Goal: Transaction & Acquisition: Download file/media

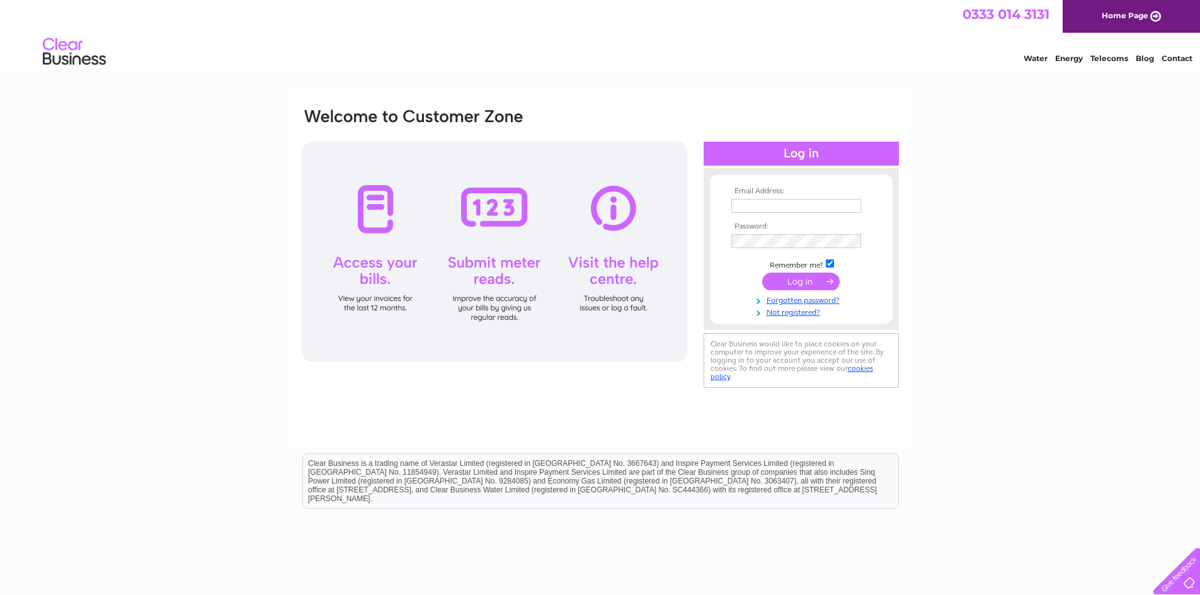
click at [759, 205] on input "text" at bounding box center [796, 206] width 130 height 14
type input "accounts@jpcampbell.co.uk"
click at [762, 274] on input "submit" at bounding box center [800, 283] width 77 height 18
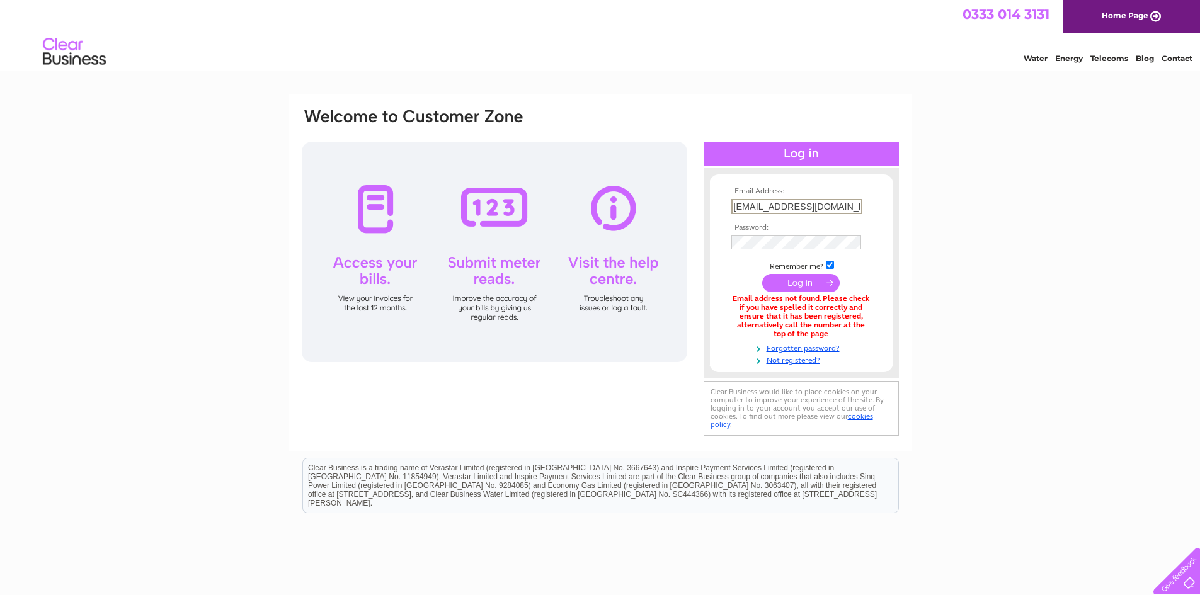
drag, startPoint x: 855, startPoint y: 204, endPoint x: 660, endPoint y: 205, distance: 195.2
click at [660, 205] on div "Email Address: accounts@jpcampbell.co.uk Password:" at bounding box center [599, 273] width 599 height 332
type input "vicky@jpcampbell.co.uk"
click at [802, 285] on input "submit" at bounding box center [800, 282] width 77 height 18
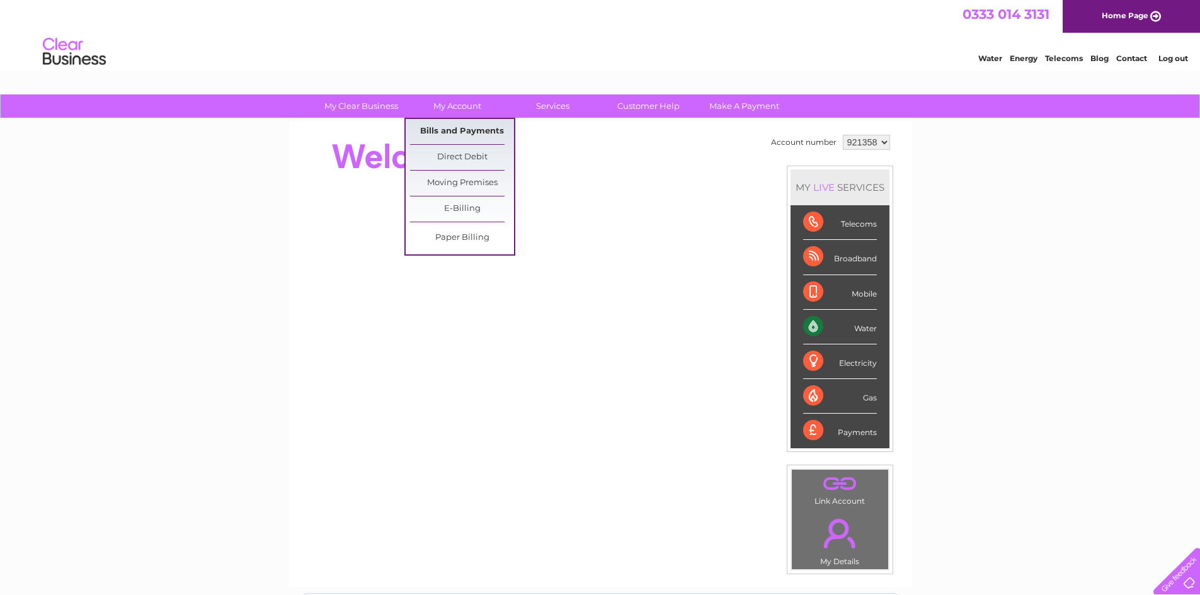
click at [443, 134] on link "Bills and Payments" at bounding box center [462, 131] width 104 height 25
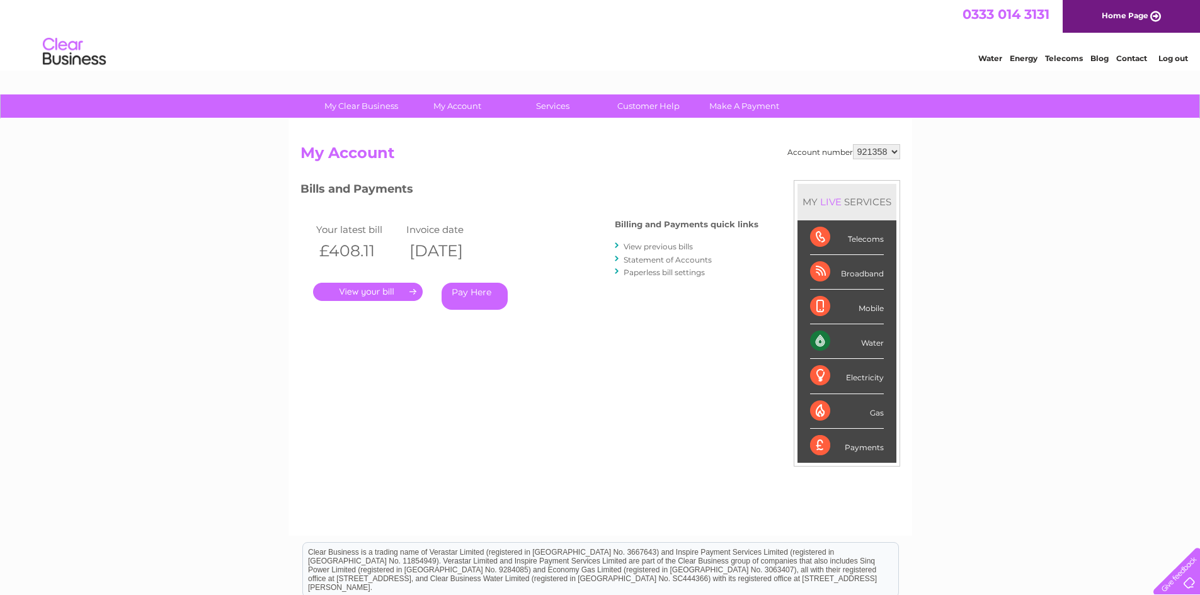
click at [650, 244] on link "View previous bills" at bounding box center [657, 246] width 69 height 9
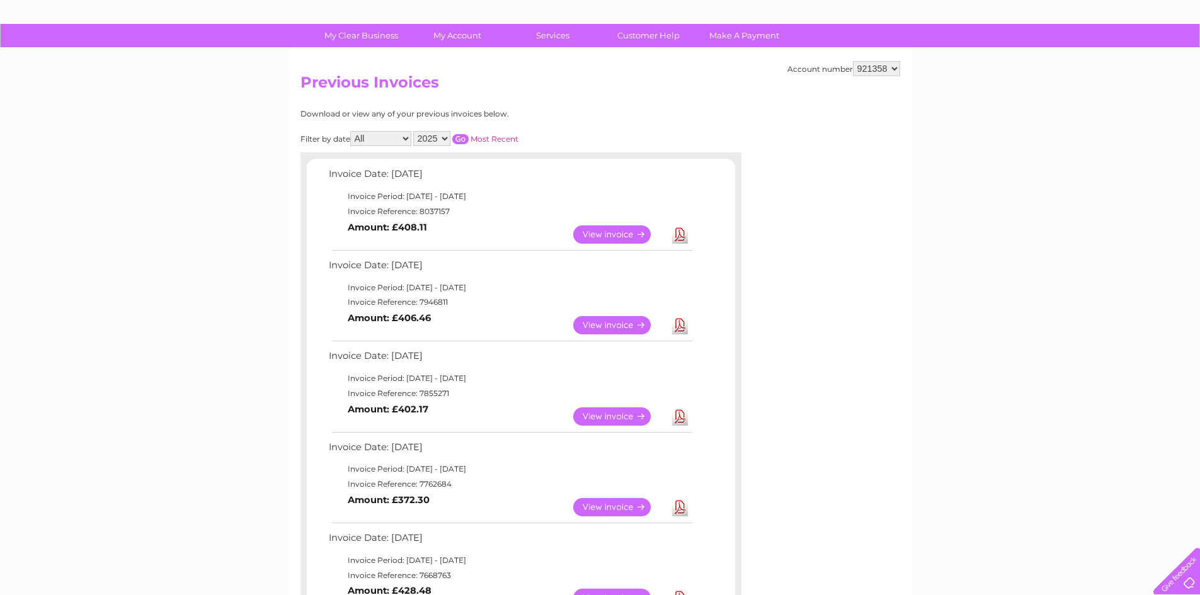
scroll to position [252, 0]
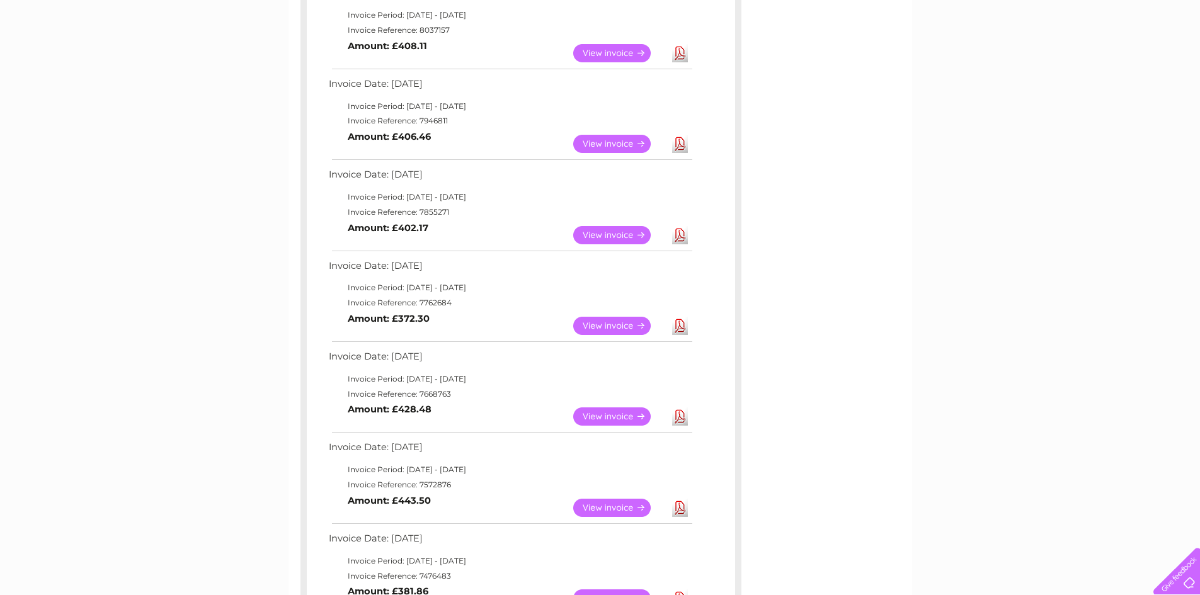
click at [678, 414] on link "Download" at bounding box center [680, 416] width 16 height 18
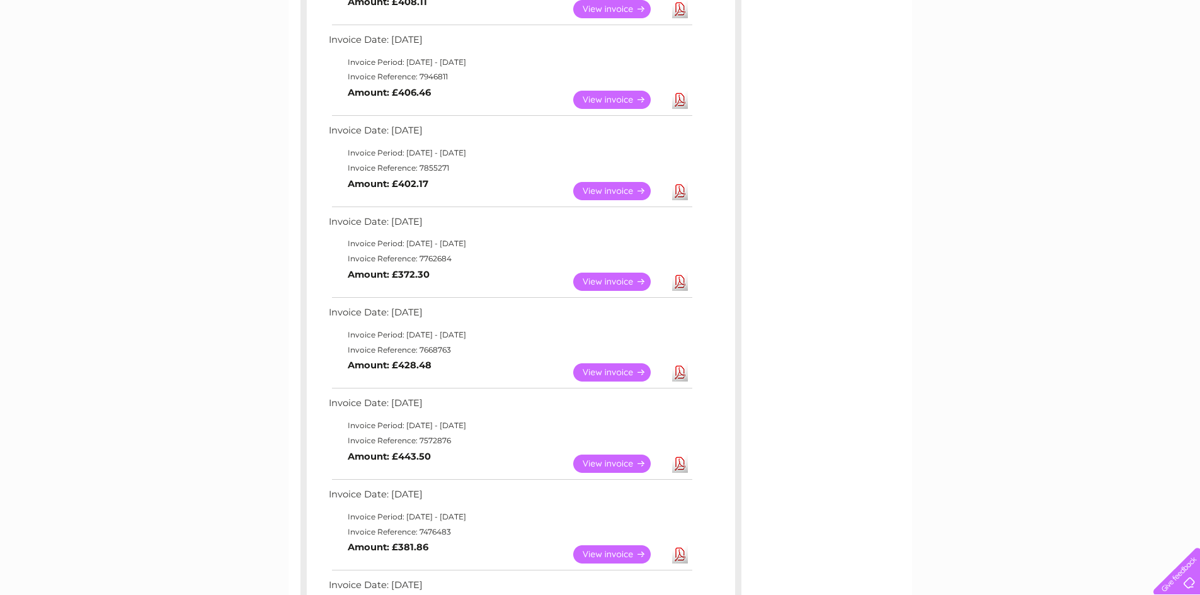
scroll to position [315, 0]
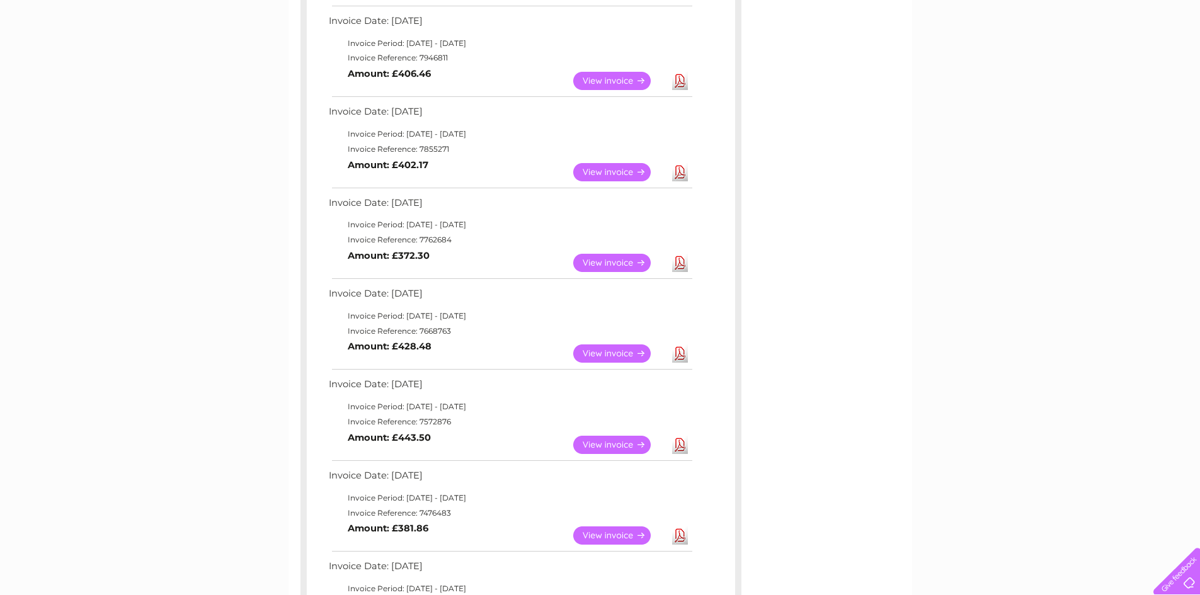
click at [676, 355] on link "Download" at bounding box center [680, 353] width 16 height 18
click at [682, 261] on link "Download" at bounding box center [680, 263] width 16 height 18
click at [679, 268] on link "Download" at bounding box center [680, 263] width 16 height 18
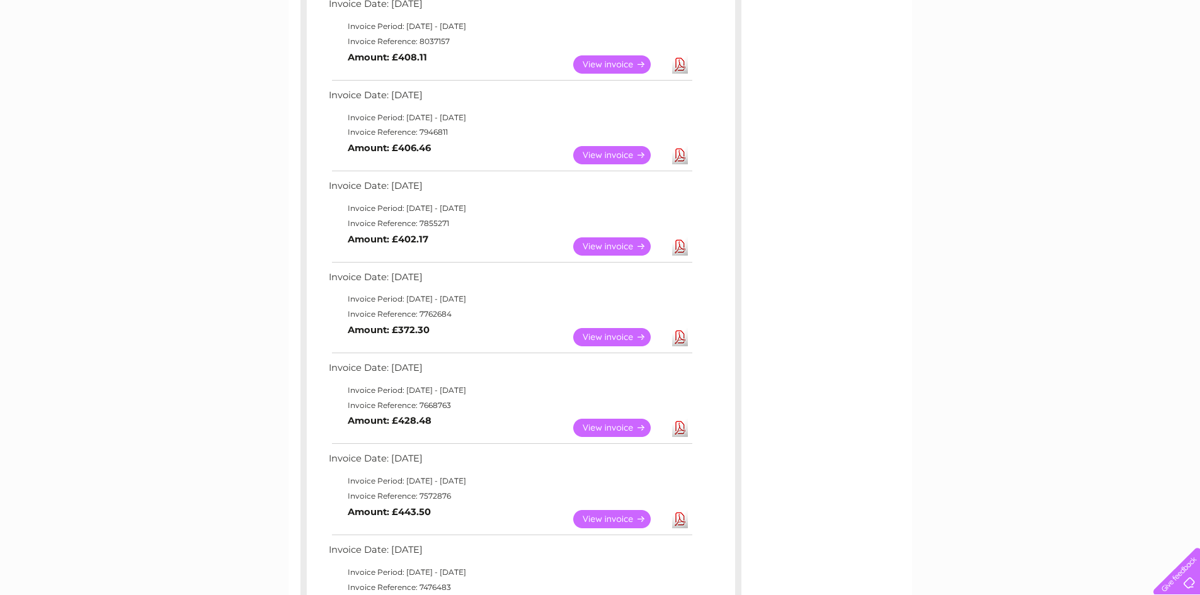
scroll to position [189, 0]
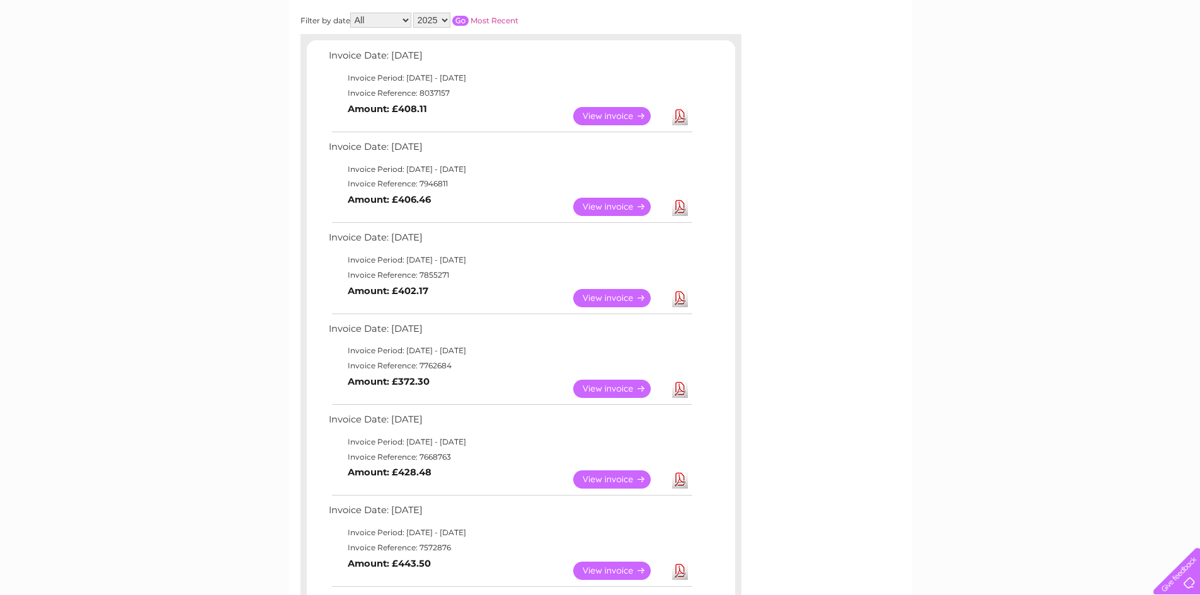
click at [678, 297] on link "Download" at bounding box center [680, 298] width 16 height 18
click at [681, 206] on link "Download" at bounding box center [680, 207] width 16 height 18
click at [680, 114] on link "Download" at bounding box center [680, 116] width 16 height 18
